Goal: Ask a question

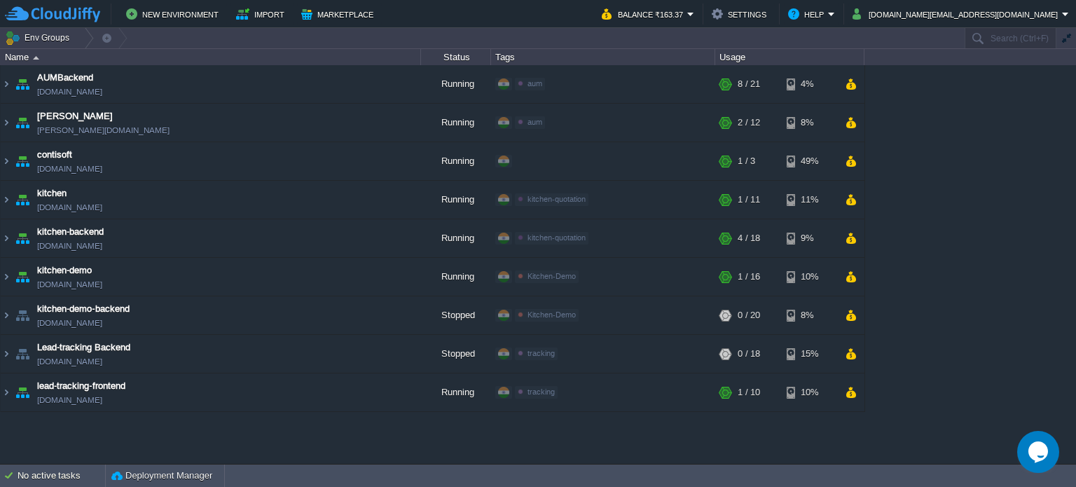
click at [359, 439] on div "AUMBackend [DOMAIN_NAME] Running aum Edit RAM 27% CPU 1% 8 / 21 4% aumtech [DOM…" at bounding box center [538, 264] width 1076 height 399
click at [828, 13] on button "Help" at bounding box center [808, 14] width 40 height 17
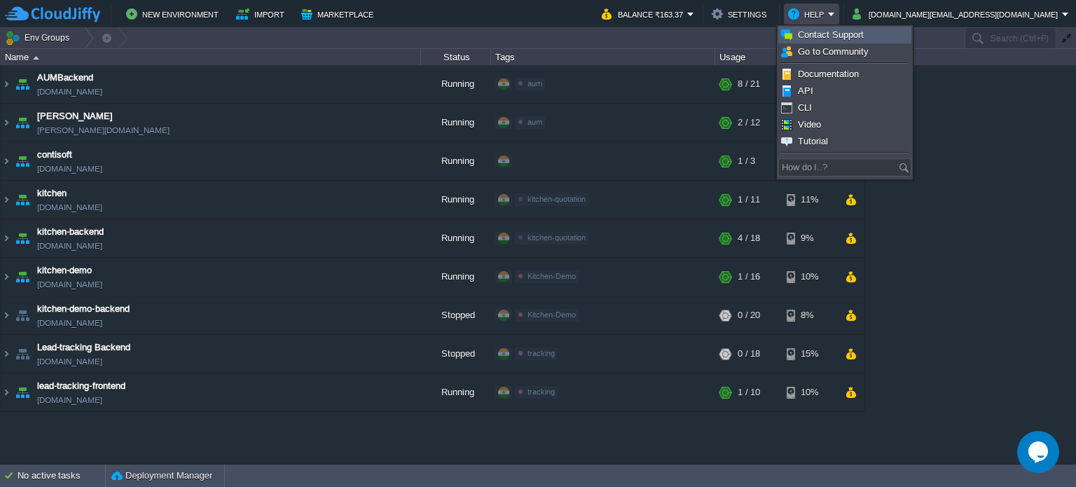
click at [857, 32] on span "Contact Support" at bounding box center [831, 34] width 66 height 11
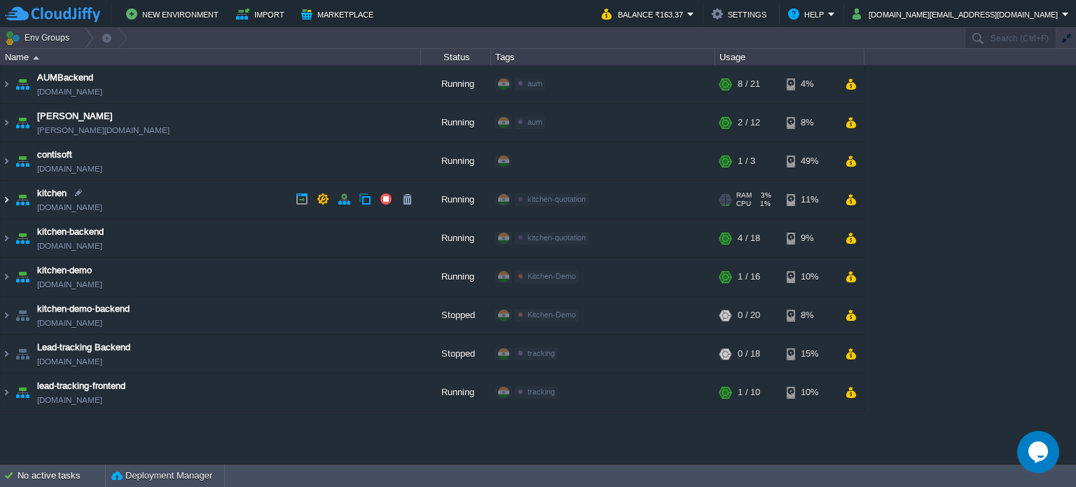
click at [6, 200] on img at bounding box center [6, 200] width 11 height 38
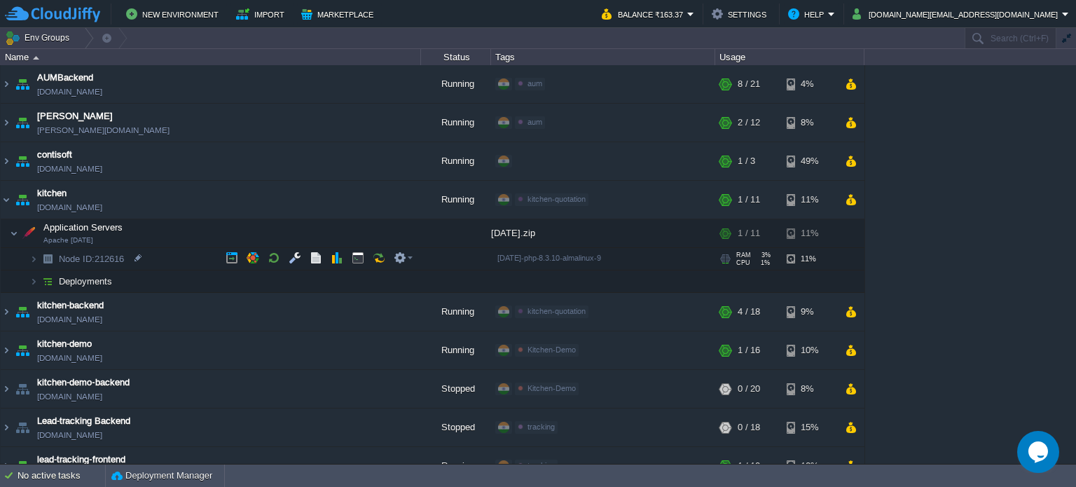
click at [112, 257] on span "Node ID: 212616" at bounding box center [91, 259] width 69 height 12
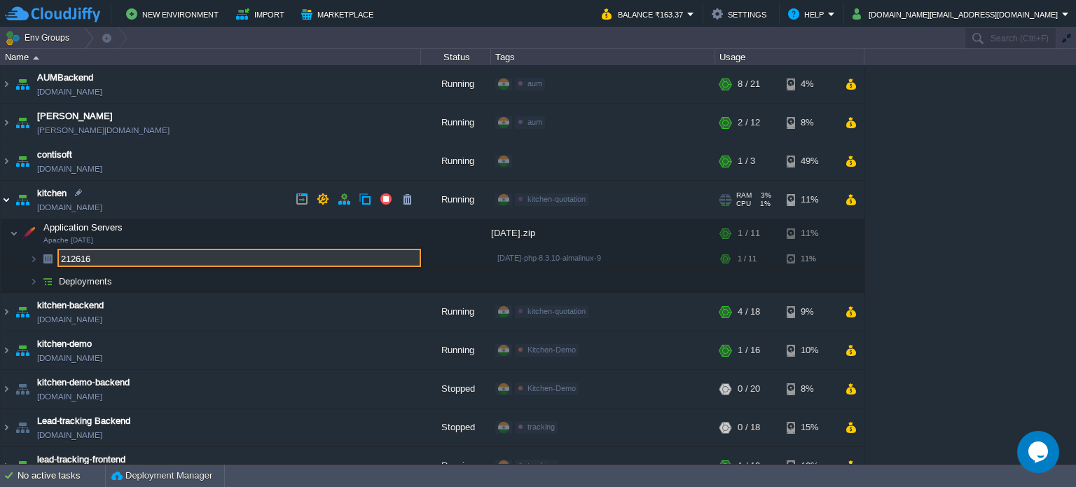
click at [8, 202] on img at bounding box center [6, 200] width 11 height 38
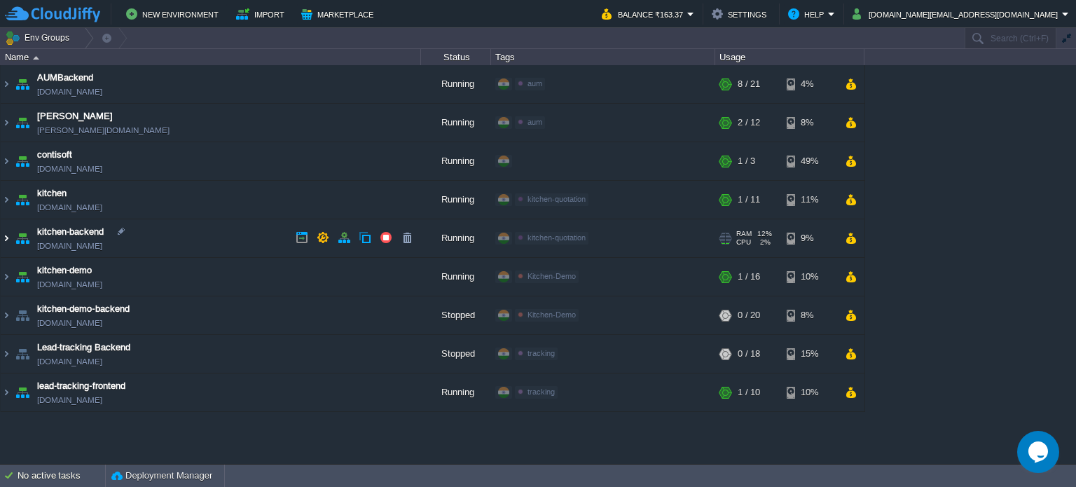
click at [7, 235] on img at bounding box center [6, 238] width 11 height 38
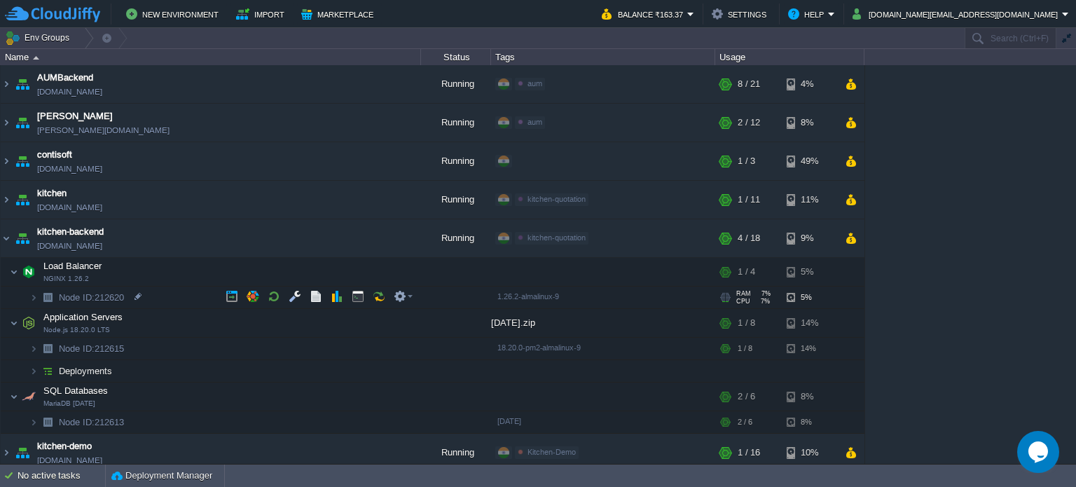
click at [113, 297] on span "Node ID: 212620" at bounding box center [91, 297] width 69 height 12
type input "212620"
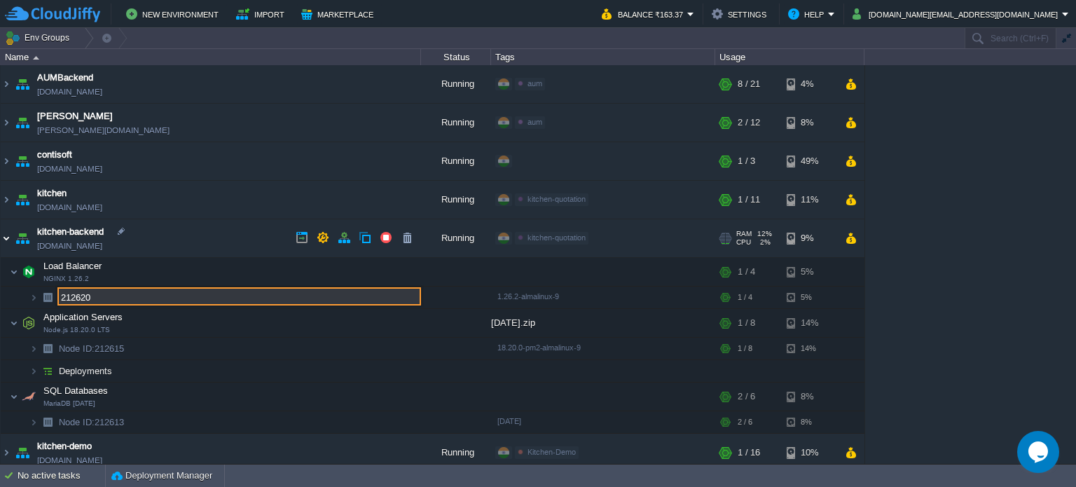
click at [6, 234] on img at bounding box center [6, 238] width 11 height 38
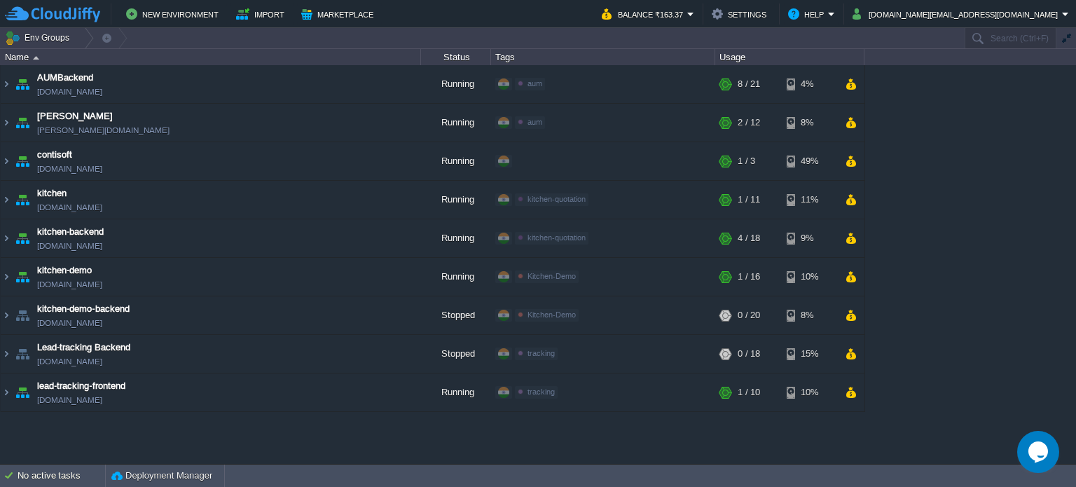
click at [323, 446] on div "AUMBackend [DOMAIN_NAME] Running aum Edit RAM 27% CPU 1% 8 / 21 4% aumtech [DOM…" at bounding box center [538, 264] width 1076 height 399
click at [238, 440] on div "AUMBackend [DOMAIN_NAME] Running aum Edit RAM 27% CPU 1% 8 / 21 4% aumtech [DOM…" at bounding box center [538, 264] width 1076 height 399
click at [910, 431] on div "AUMBackend [DOMAIN_NAME] Running aum Edit RAM 27% CPU 1% 8 / 21 4% aumtech [DOM…" at bounding box center [538, 264] width 1076 height 399
click at [285, 435] on div "AUMBackend [DOMAIN_NAME] Running aum Edit RAM 27% CPU 1% 8 / 21 4% aumtech [DOM…" at bounding box center [538, 264] width 1076 height 399
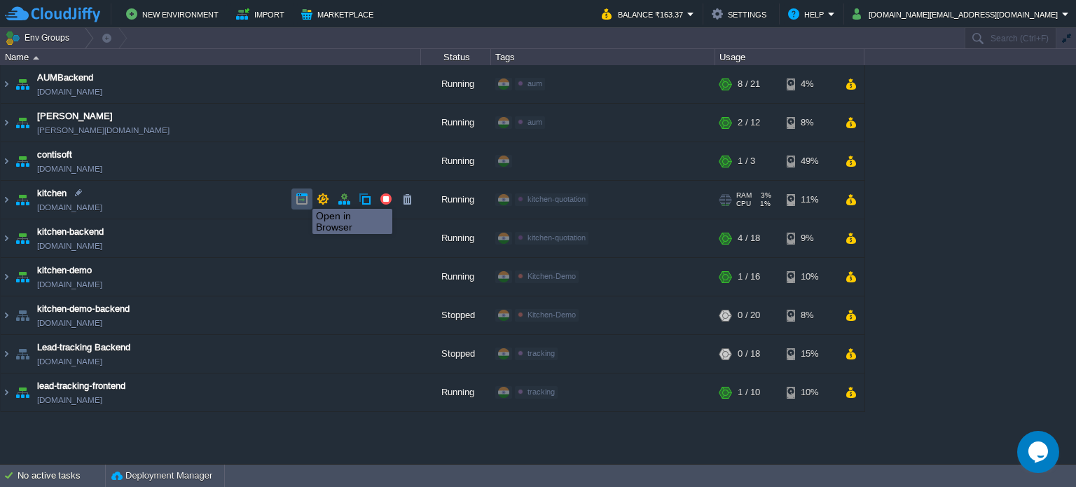
click at [302, 196] on button "button" at bounding box center [302, 199] width 13 height 13
